Goal: Task Accomplishment & Management: Complete application form

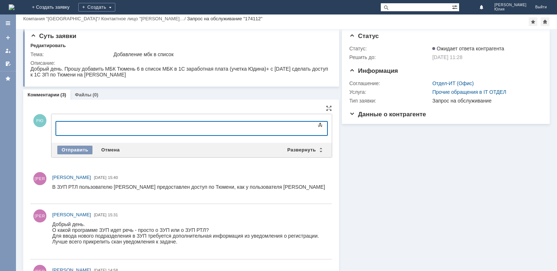
click at [75, 138] on div at bounding box center [192, 138] width 272 height 5
click at [78, 129] on div at bounding box center [114, 128] width 103 height 6
click at [75, 151] on div "Отправить" at bounding box center [74, 150] width 35 height 9
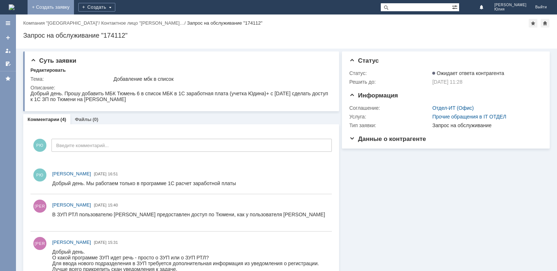
click at [74, 6] on link "+ Создать заявку" at bounding box center [51, 7] width 46 height 15
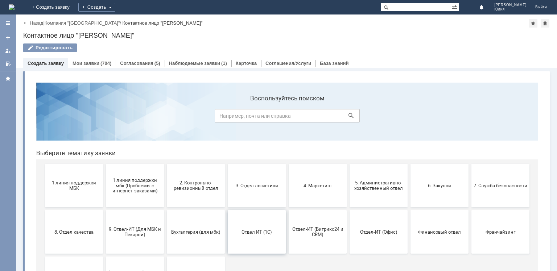
click at [251, 232] on span "Отдел ИТ (1С)" at bounding box center [257, 231] width 54 height 5
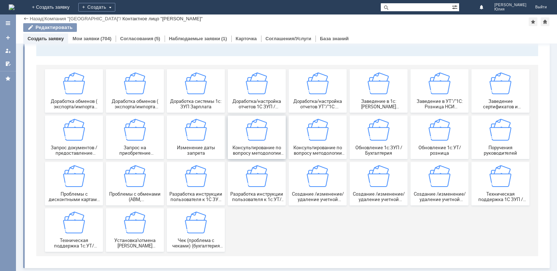
scroll to position [71, 0]
click at [307, 102] on span "Доработка/настройка отчетов УТ"/"1С: Розница"" at bounding box center [318, 104] width 54 height 11
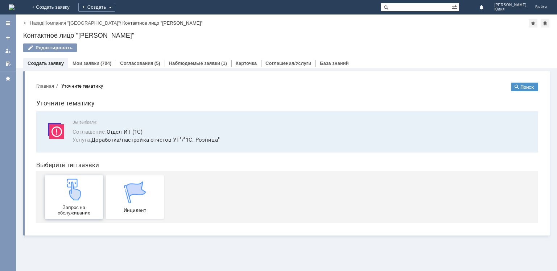
click at [68, 191] on img at bounding box center [74, 190] width 22 height 22
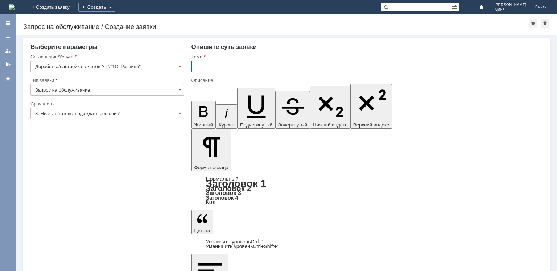
click at [211, 69] on input "text" at bounding box center [366, 67] width 351 height 12
type input "отчет по продажам"
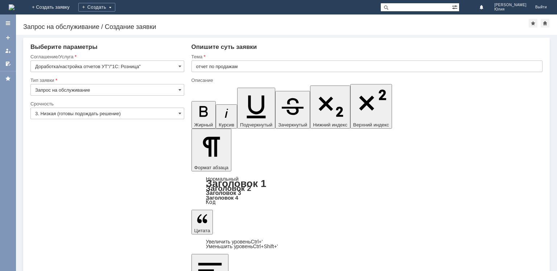
scroll to position [547, 2]
